Goal: Task Accomplishment & Management: Manage account settings

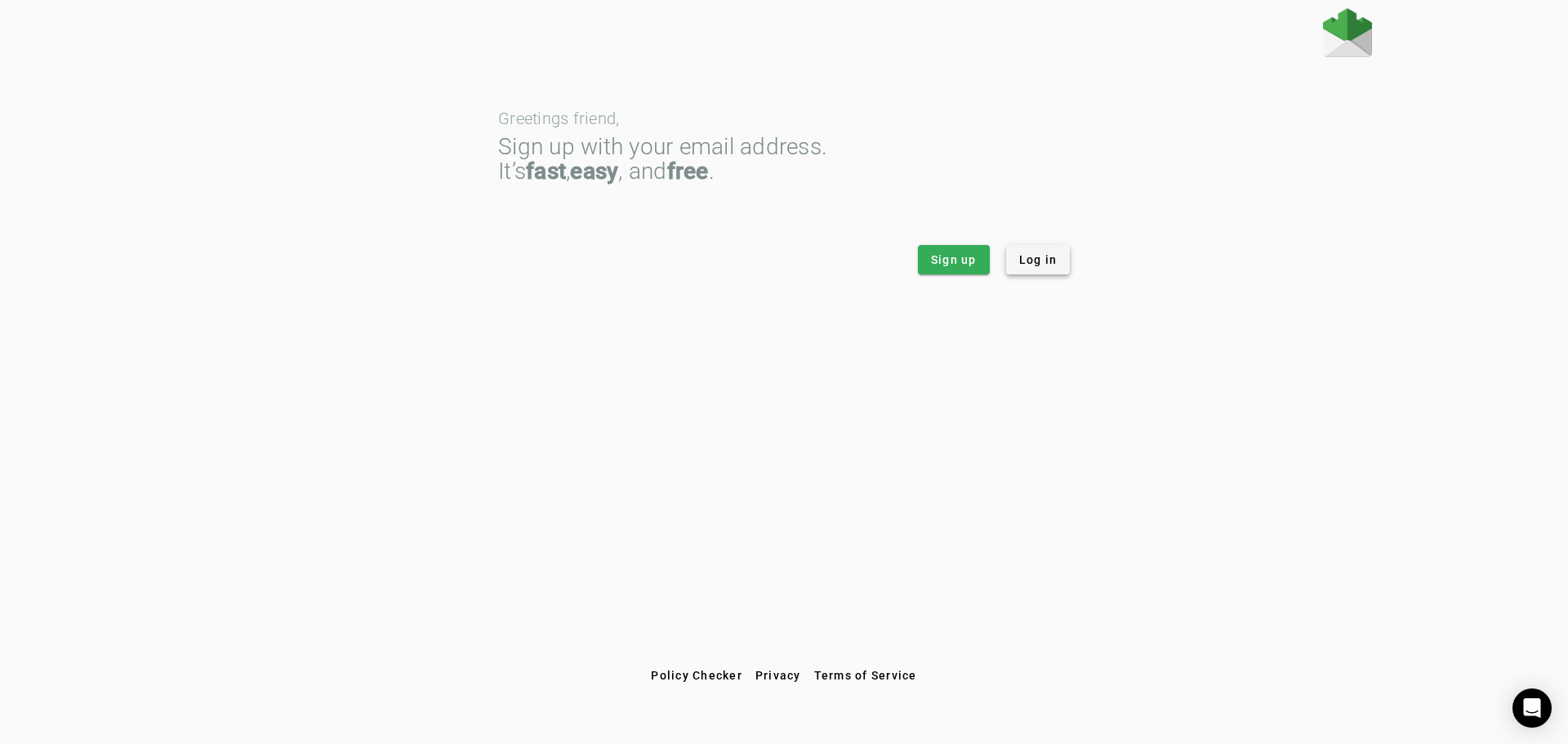
click at [1046, 258] on span "Log in" at bounding box center [1039, 260] width 39 height 17
click at [1049, 254] on span "Log in" at bounding box center [1039, 260] width 39 height 17
click at [1040, 263] on span "Log in" at bounding box center [1039, 260] width 39 height 17
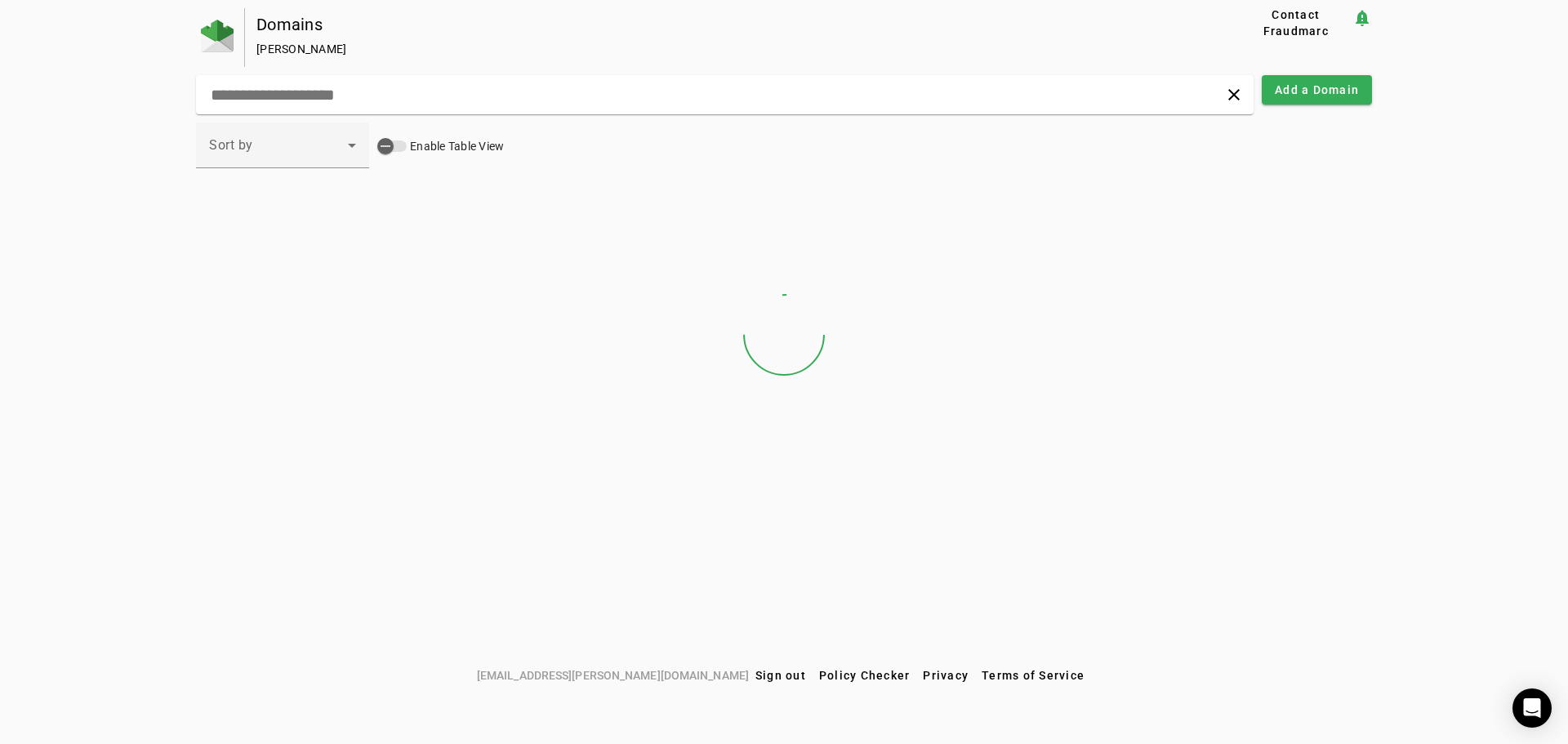
click at [1043, 20] on div "Domains" at bounding box center [721, 25] width 931 height 17
